Goal: Communication & Community: Answer question/provide support

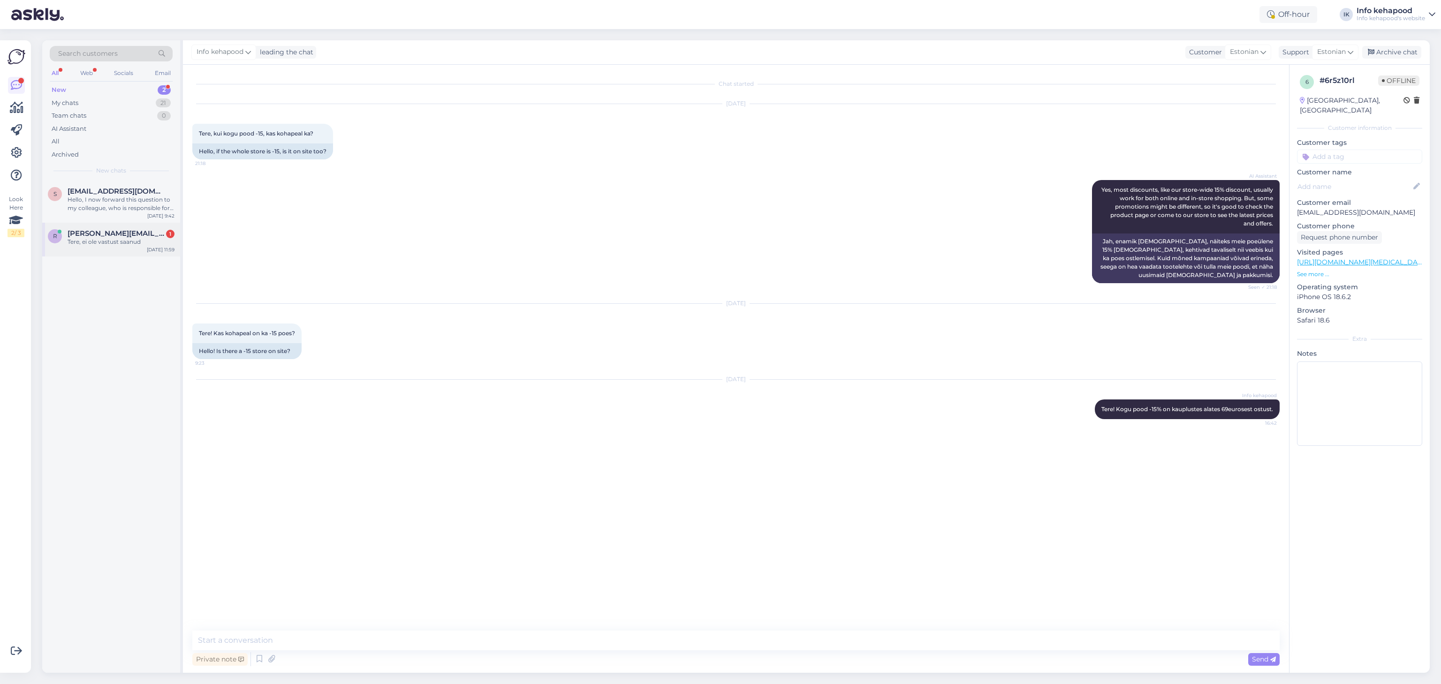
click at [121, 256] on div "r [PERSON_NAME][EMAIL_ADDRESS][PERSON_NAME][DOMAIN_NAME] 1 Tere, ei ole vastust…" at bounding box center [111, 240] width 138 height 34
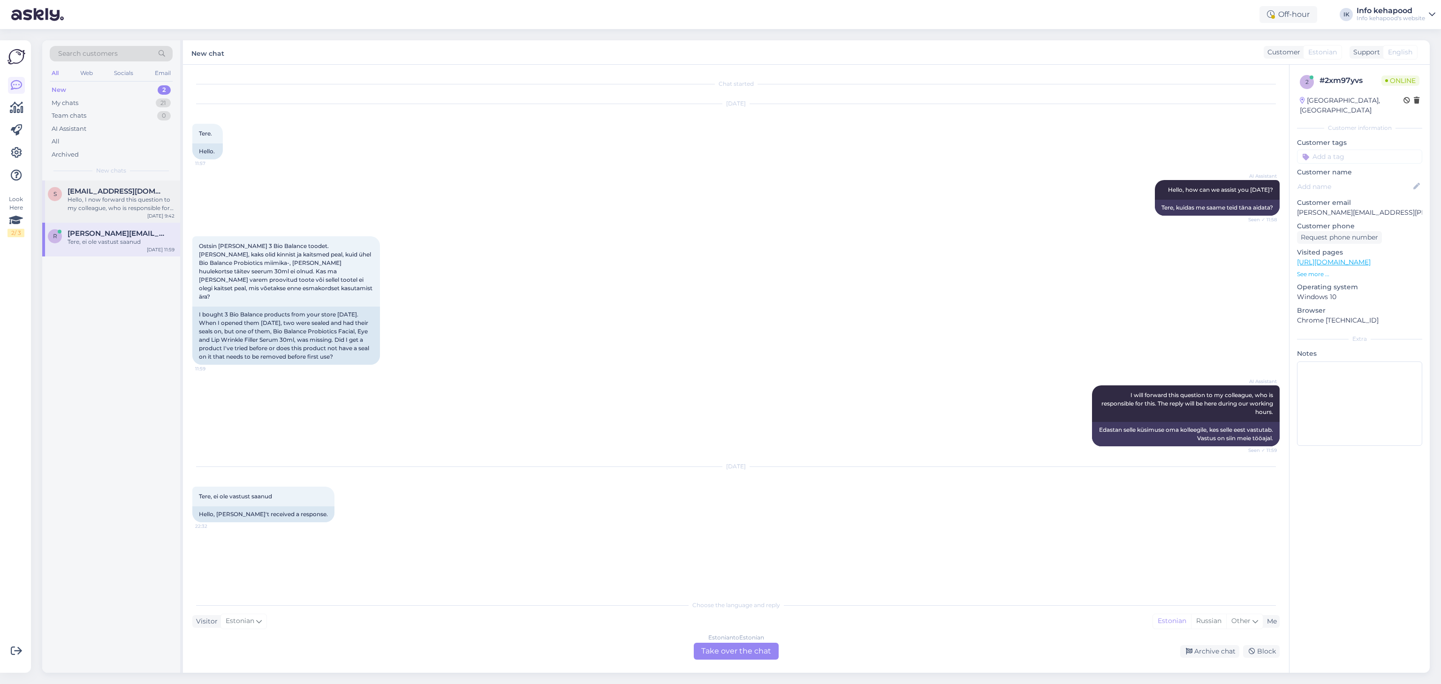
click at [133, 187] on div "s [EMAIL_ADDRESS][DOMAIN_NAME] Hello, I now forward this question to my colleag…" at bounding box center [111, 202] width 138 height 42
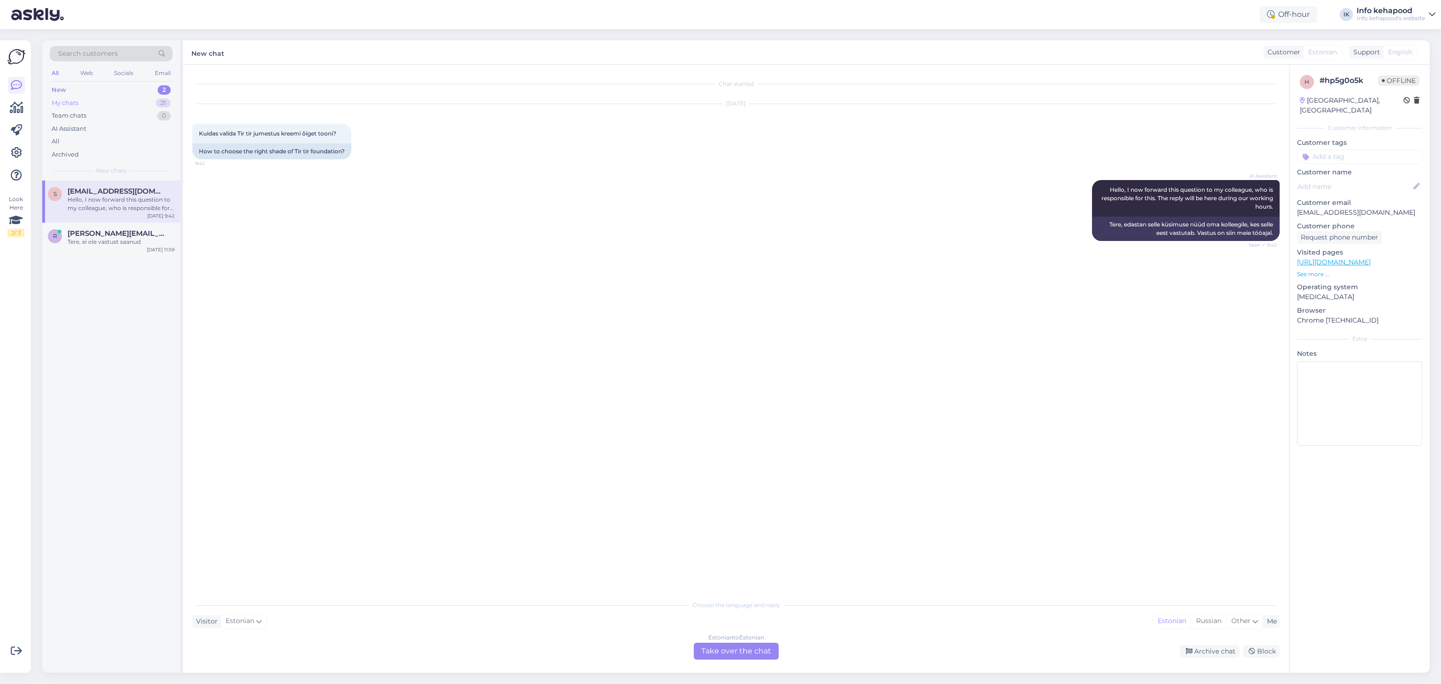
click at [94, 103] on div "My chats 21" at bounding box center [111, 103] width 123 height 13
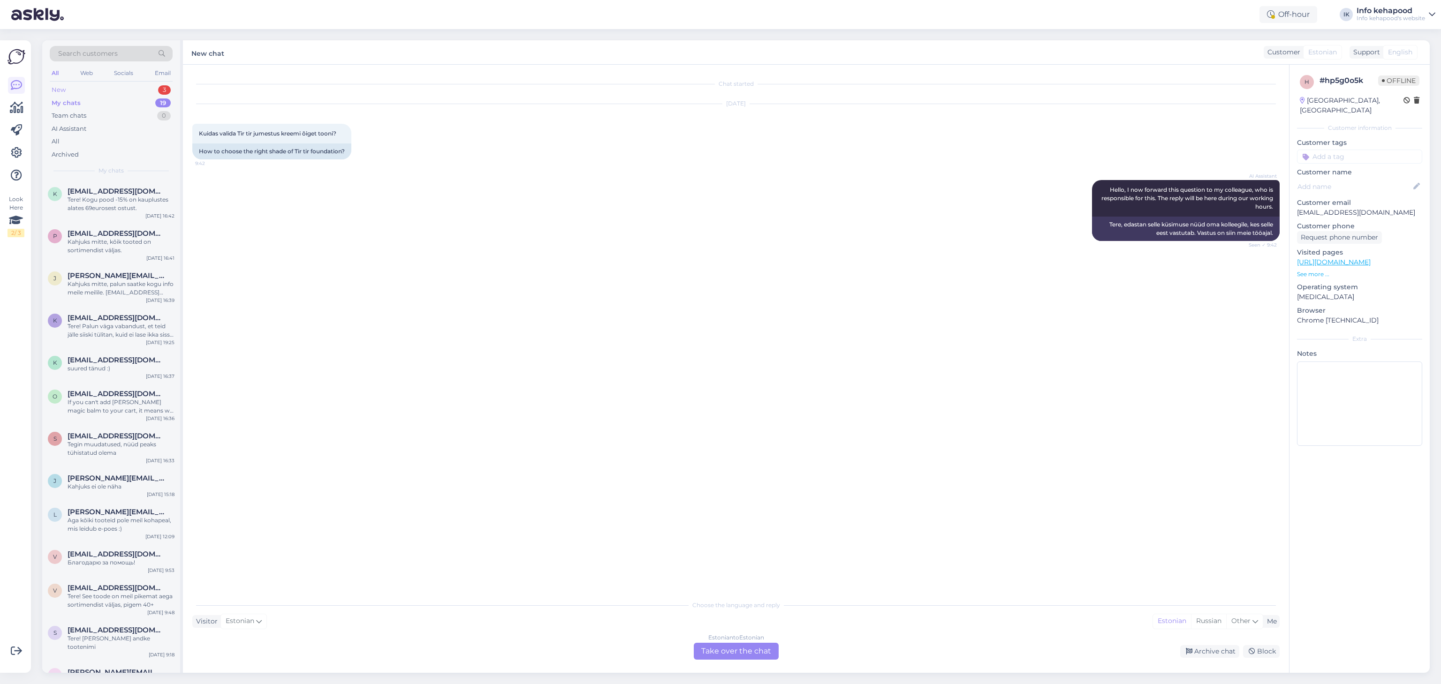
click at [93, 94] on div "New 3" at bounding box center [111, 90] width 123 height 13
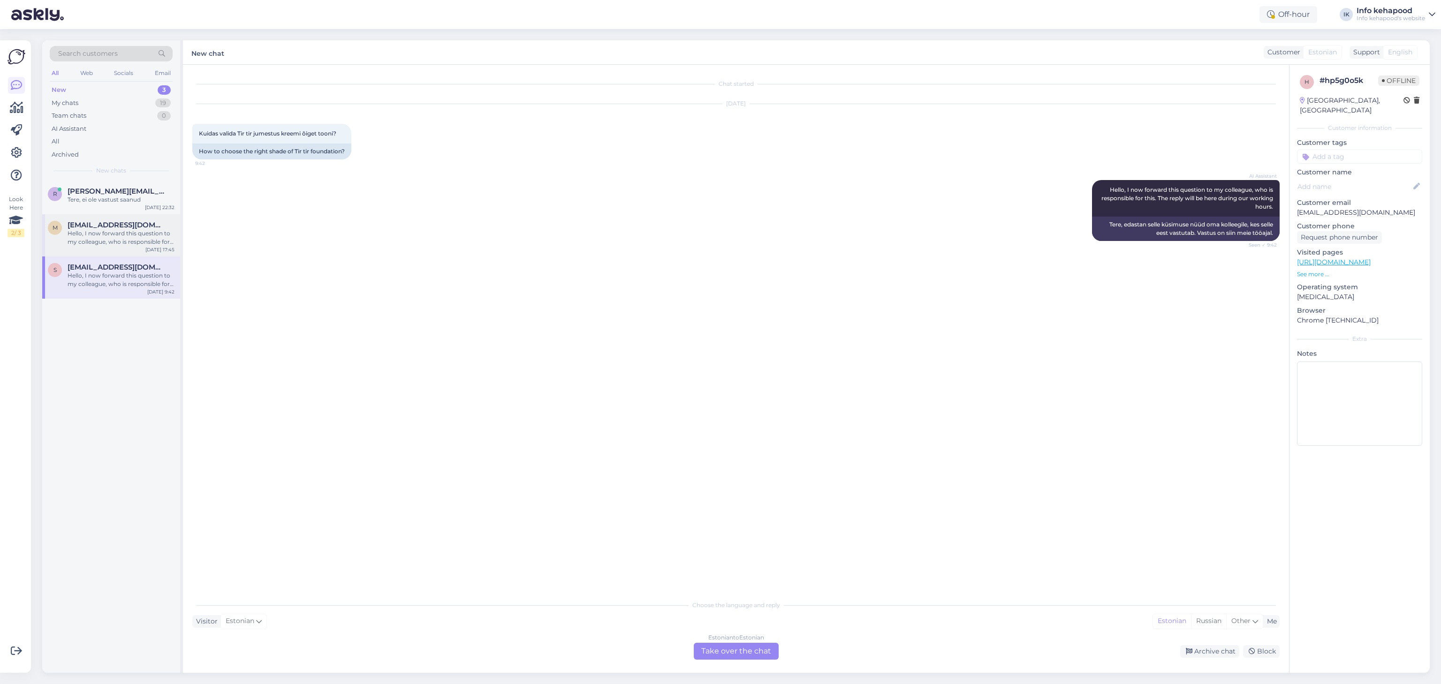
click at [133, 251] on div "m [EMAIL_ADDRESS][DOMAIN_NAME] Hello, I now forward this question to my colleag…" at bounding box center [111, 235] width 138 height 42
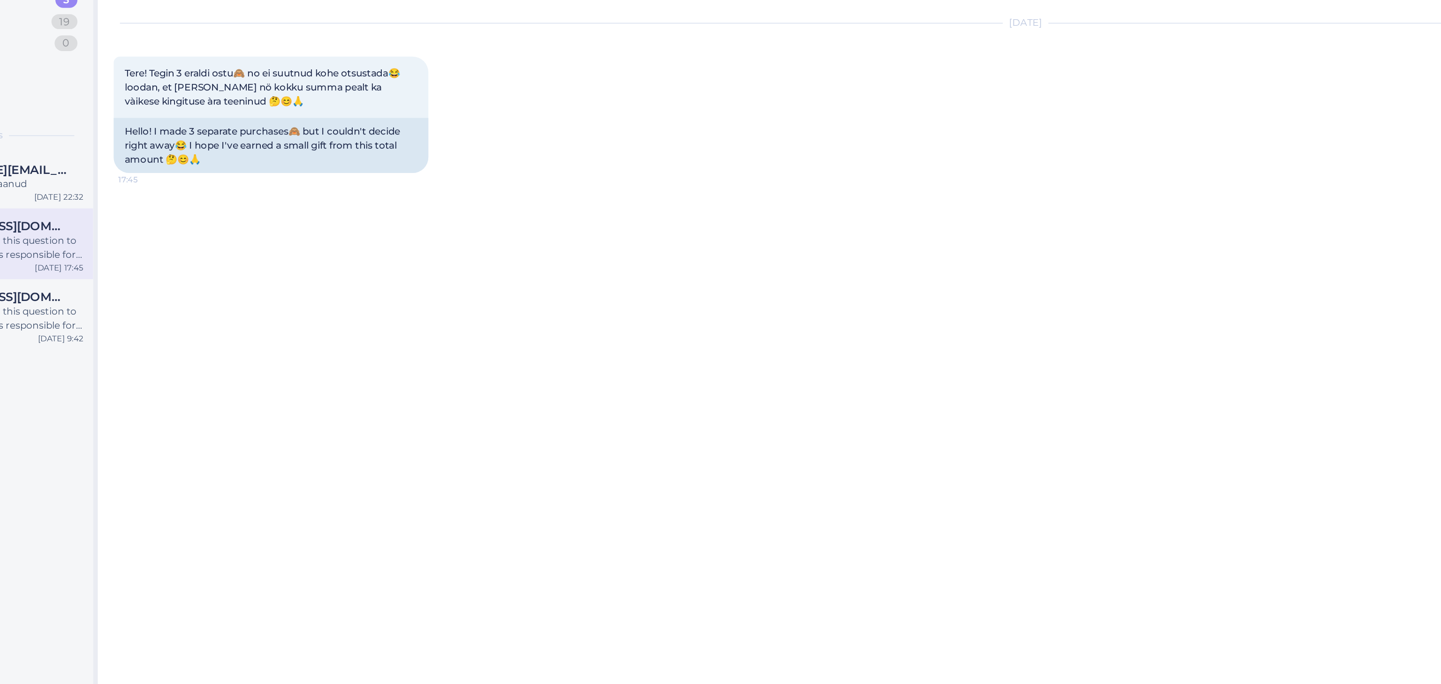
click at [721, 189] on div "[DATE] Tere! Tegin 3 eraldi ostu🙈 no ei suutnud kohe otsustada😂 loodan, et [PER…" at bounding box center [735, 149] width 1087 height 110
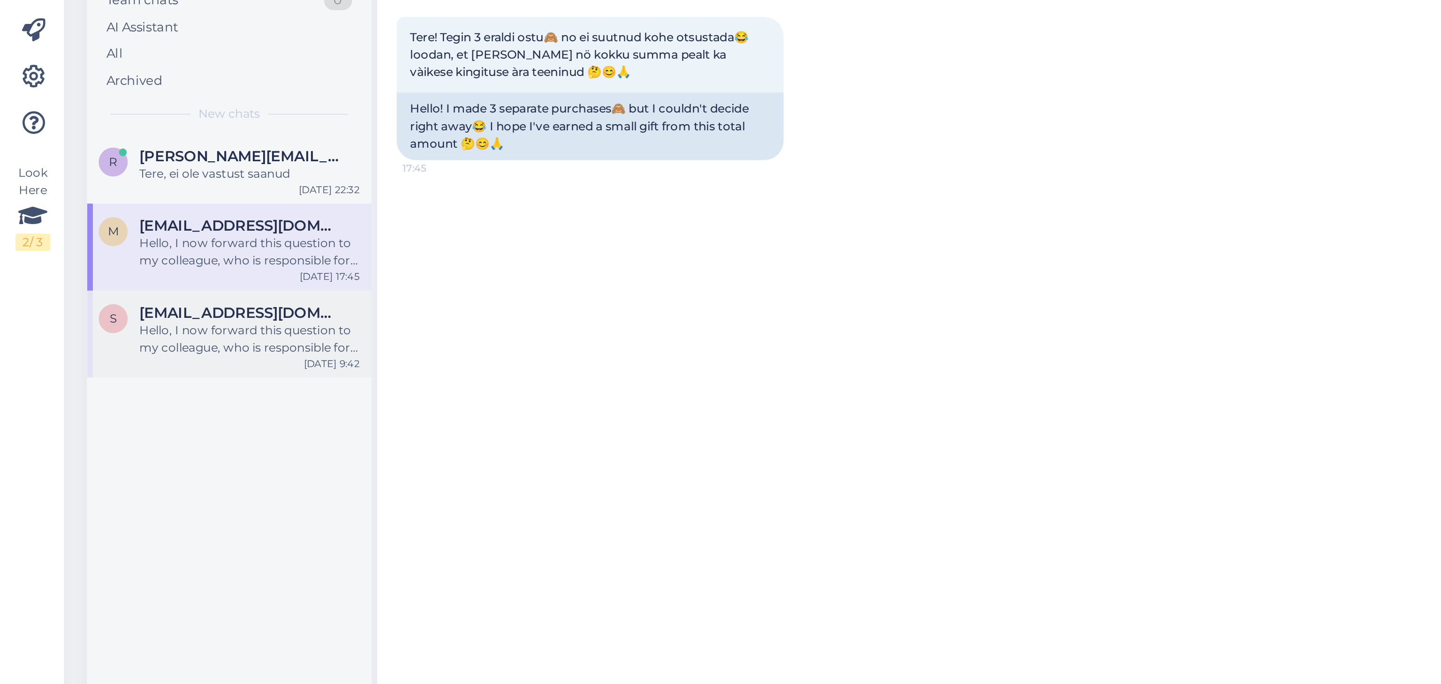
click at [92, 290] on div "s [EMAIL_ADDRESS][DOMAIN_NAME] Hello, I now forward this question to my colleag…" at bounding box center [111, 278] width 138 height 42
